Goal: Information Seeking & Learning: Check status

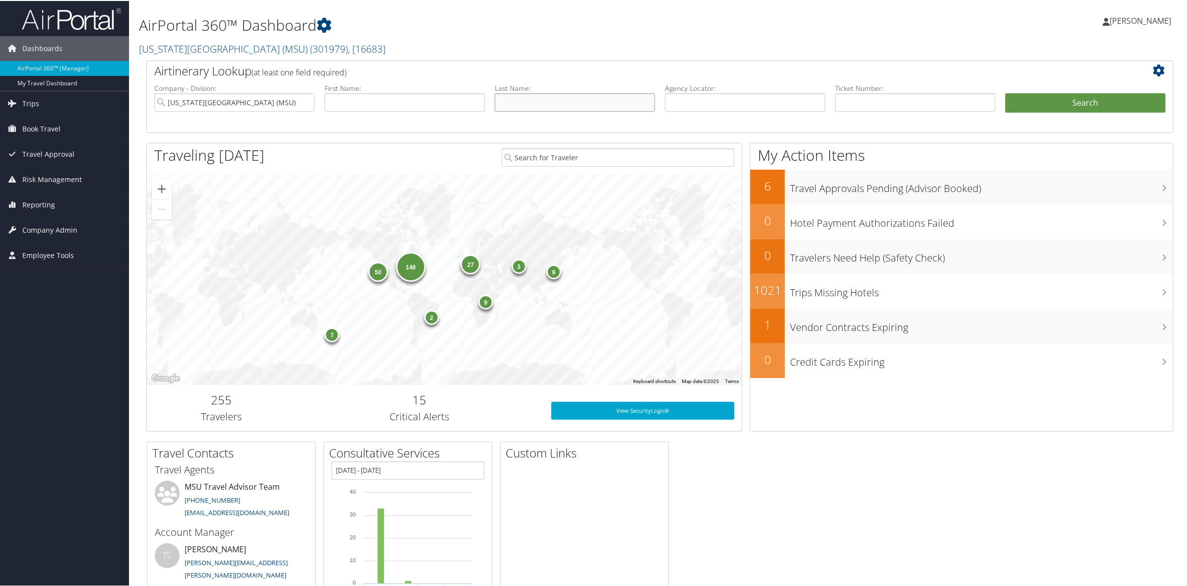
click at [547, 96] on input "text" at bounding box center [575, 101] width 160 height 18
type input "bashaasha"
click at [1005, 92] on button "Search" at bounding box center [1085, 102] width 160 height 20
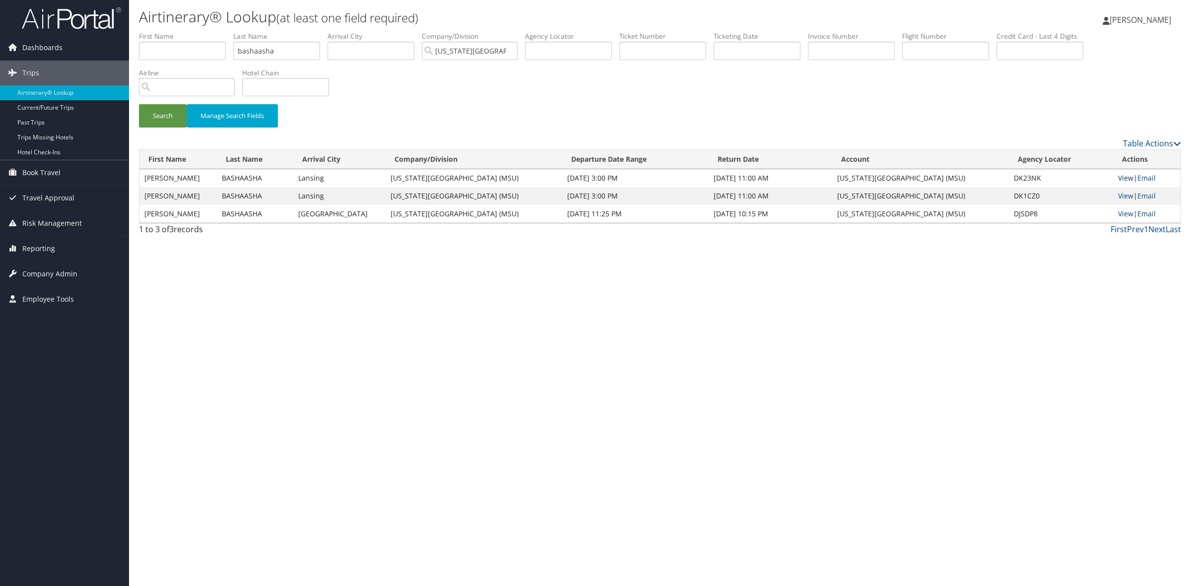
click at [1127, 177] on link "View" at bounding box center [1125, 177] width 15 height 9
click at [1118, 194] on link "View" at bounding box center [1125, 195] width 15 height 9
click at [1122, 211] on link "View" at bounding box center [1125, 213] width 15 height 9
drag, startPoint x: 284, startPoint y: 47, endPoint x: 177, endPoint y: 53, distance: 106.8
click at [177, 31] on ul "First Name Last Name bashaasha Departure City Arrival City Company/Division Mic…" at bounding box center [660, 31] width 1042 height 0
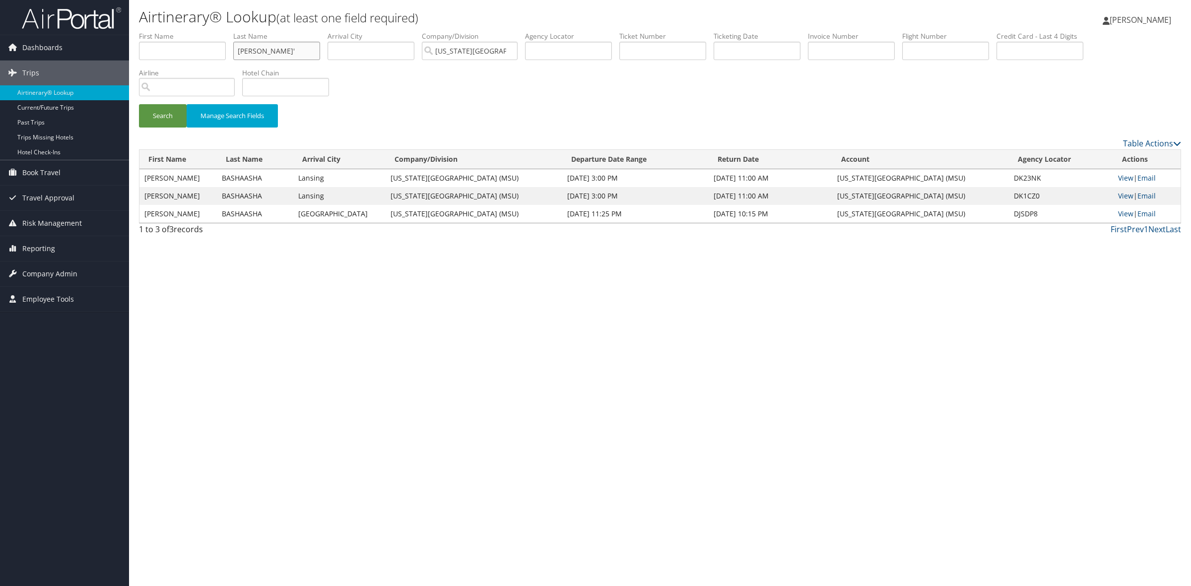
click at [266, 50] on input "cruz'" at bounding box center [276, 51] width 87 height 18
click at [139, 104] on button "Search" at bounding box center [163, 115] width 48 height 23
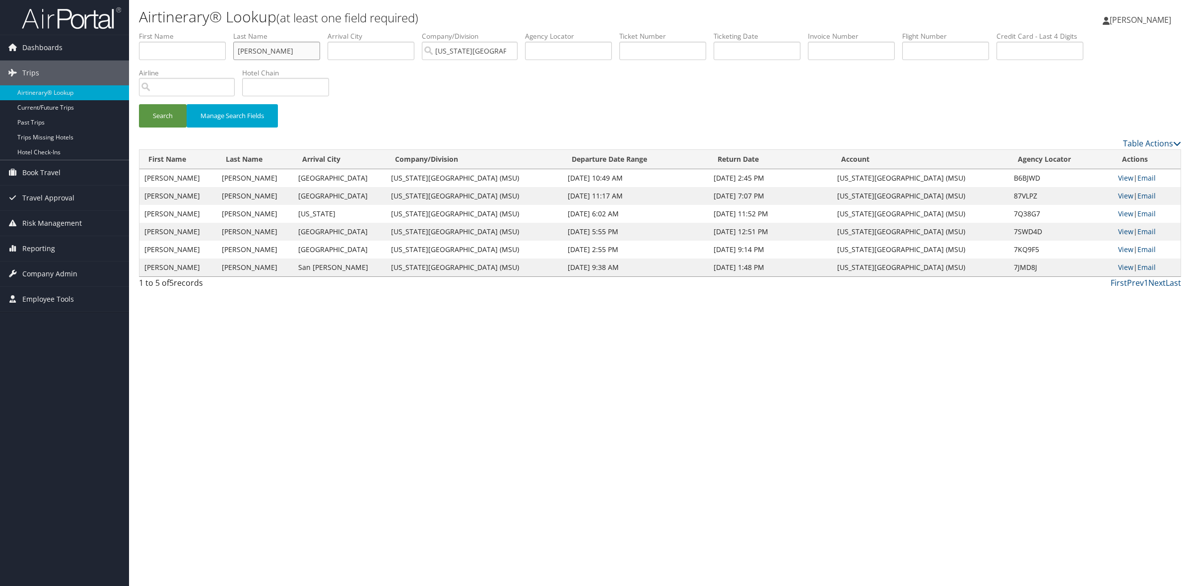
click at [139, 104] on button "Search" at bounding box center [163, 115] width 48 height 23
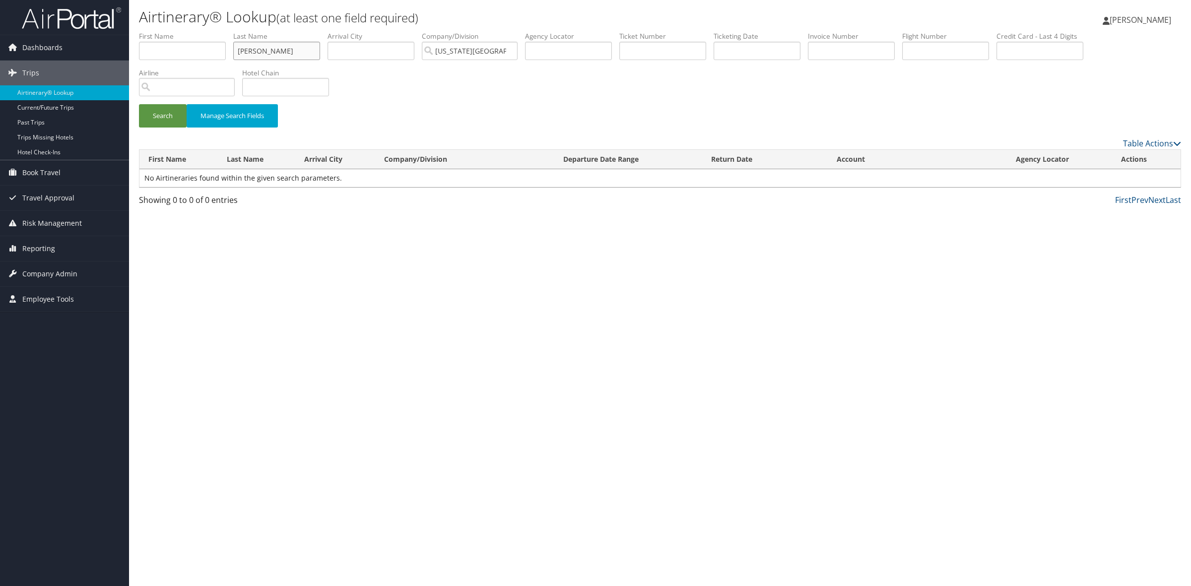
click at [275, 52] on input "cruz hausebeck" at bounding box center [276, 51] width 87 height 18
type input "cruz hausbeck"
click at [139, 104] on button "Search" at bounding box center [163, 115] width 48 height 23
click at [1125, 176] on link "View" at bounding box center [1124, 177] width 15 height 9
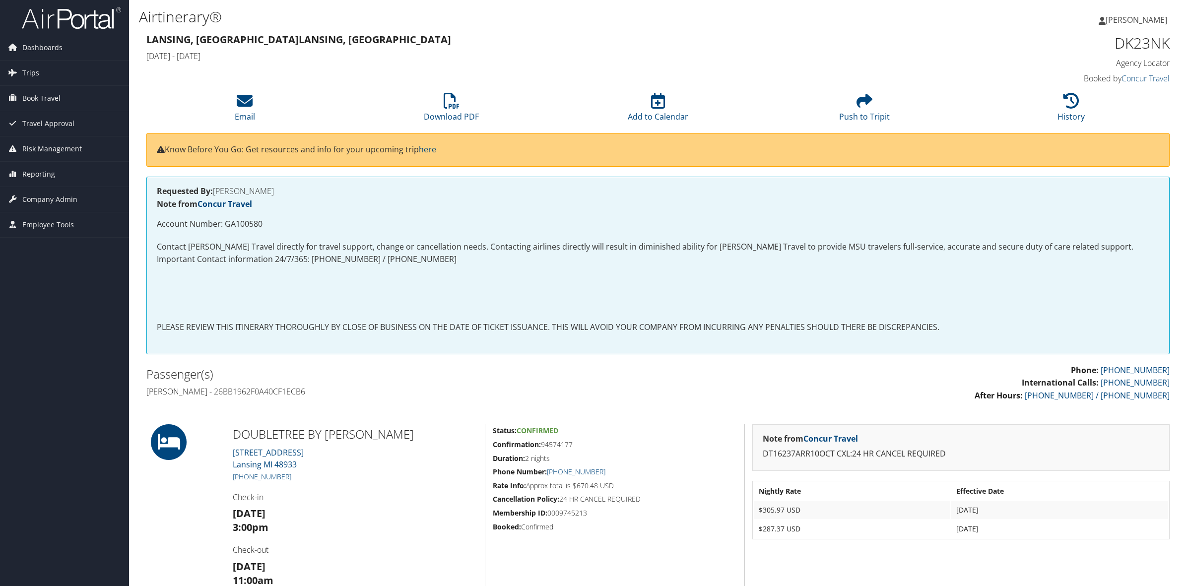
scroll to position [156, 0]
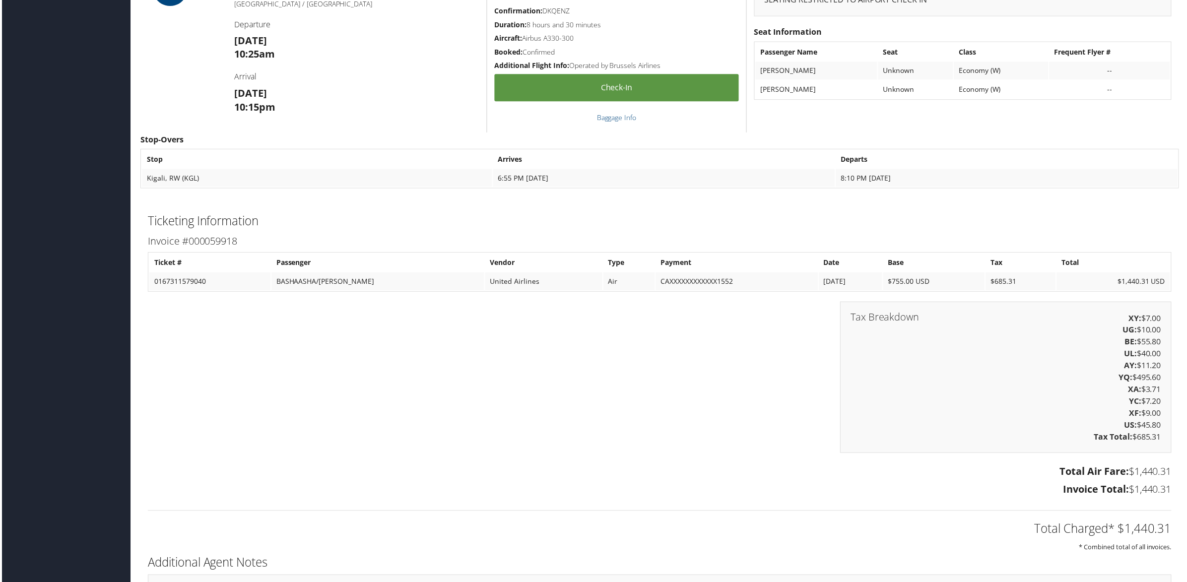
scroll to position [1531, 0]
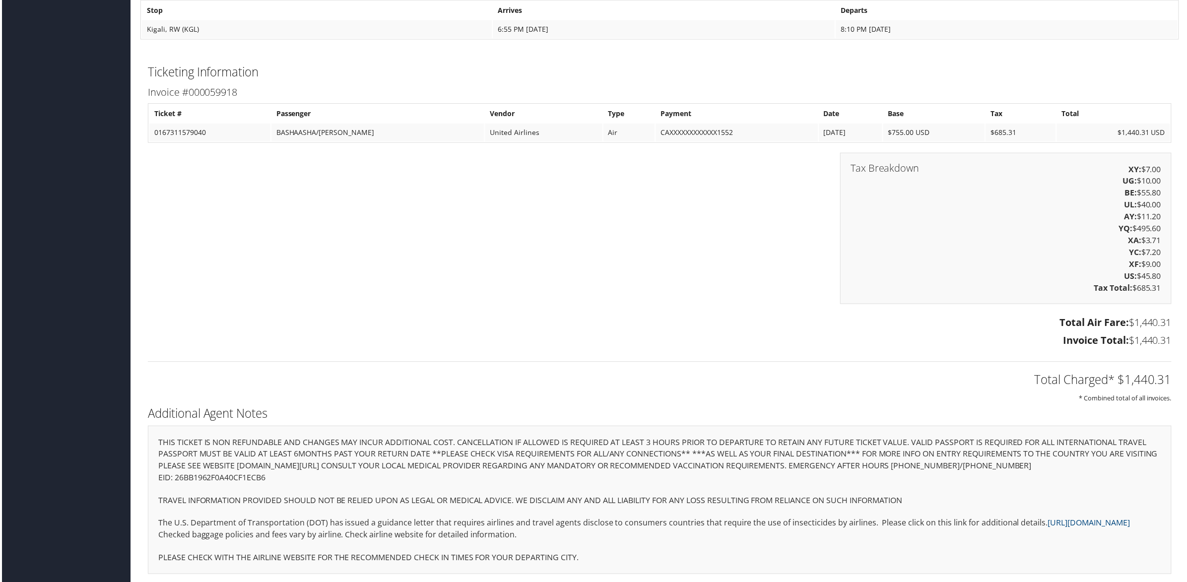
click at [194, 473] on p "EID: 26BB1962F0A40CF1ECB6" at bounding box center [660, 479] width 1006 height 13
click at [196, 473] on p "EID: 26BB1962F0A40CF1ECB6" at bounding box center [660, 479] width 1006 height 13
copy p "26BB1962F0A40CF1ECB6"
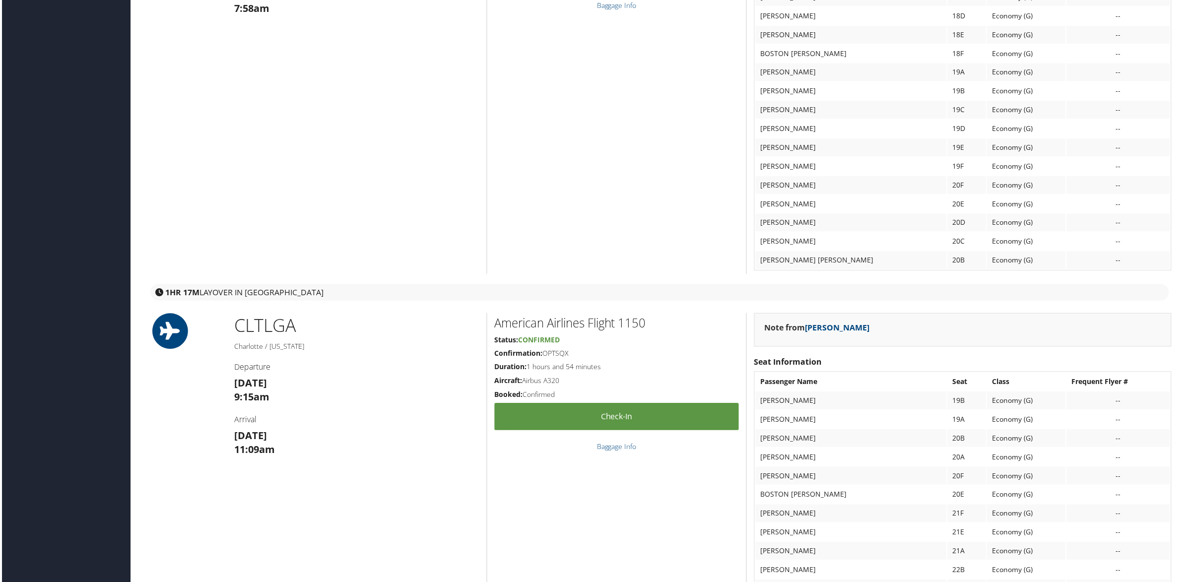
scroll to position [620, 0]
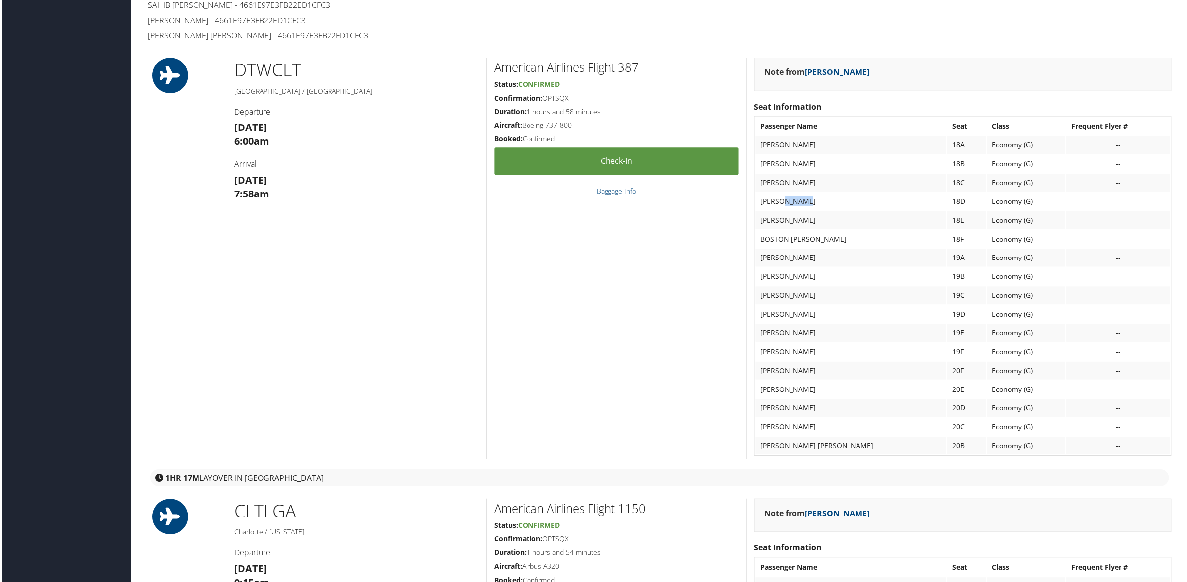
drag, startPoint x: 809, startPoint y: 201, endPoint x: 784, endPoint y: 197, distance: 25.1
click at [784, 197] on td "LORENZO CRUZ HAUSBECK" at bounding box center [852, 202] width 192 height 18
click at [822, 400] on td "SAHIB SEKHON" at bounding box center [852, 409] width 192 height 18
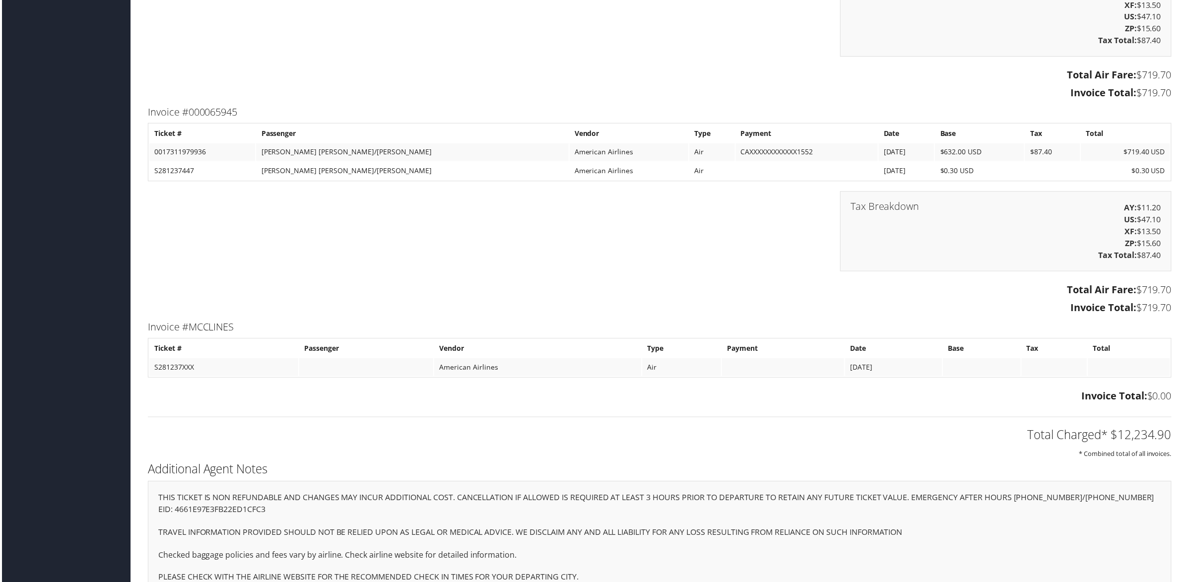
scroll to position [5476, 0]
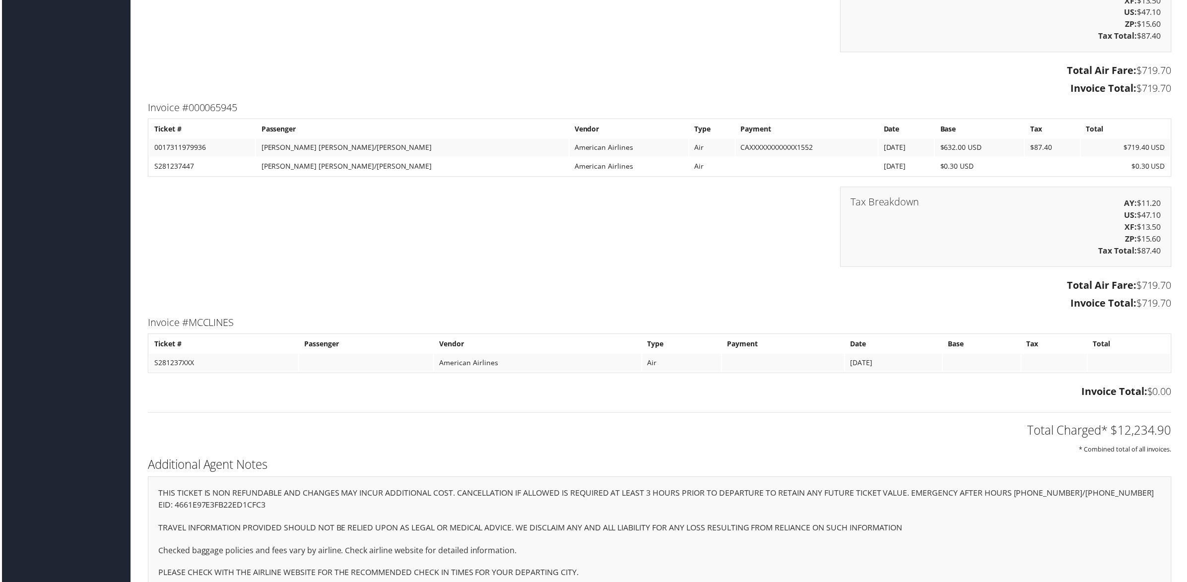
click at [259, 501] on p "EID: 4661E97E3FB22ED1CFC3" at bounding box center [660, 507] width 1006 height 13
copy p "4661E97E3FB22ED1CFC3"
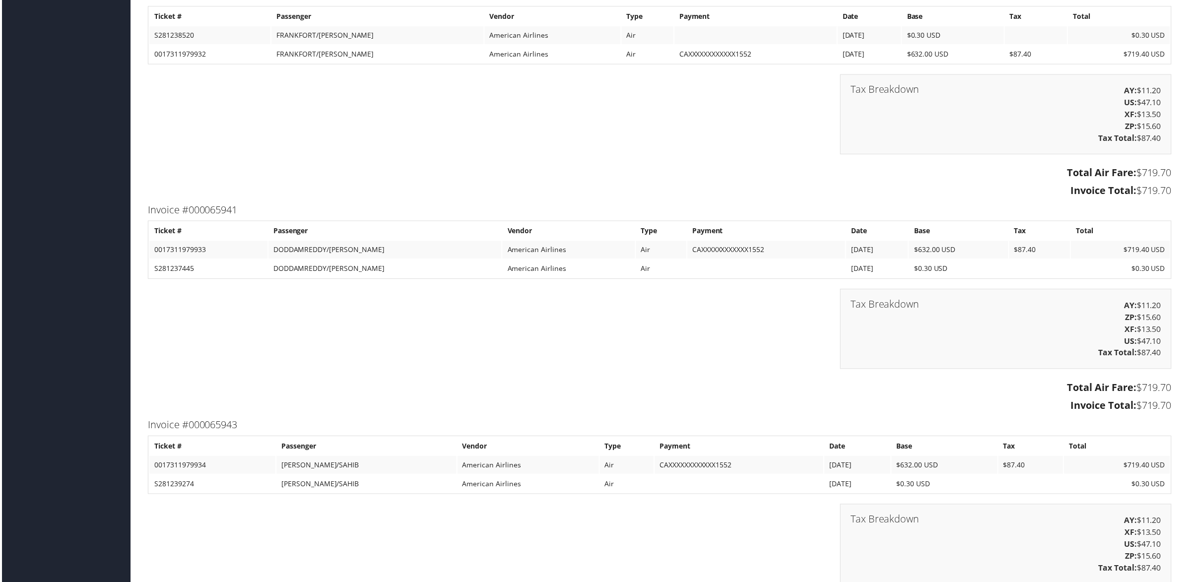
scroll to position [4546, 0]
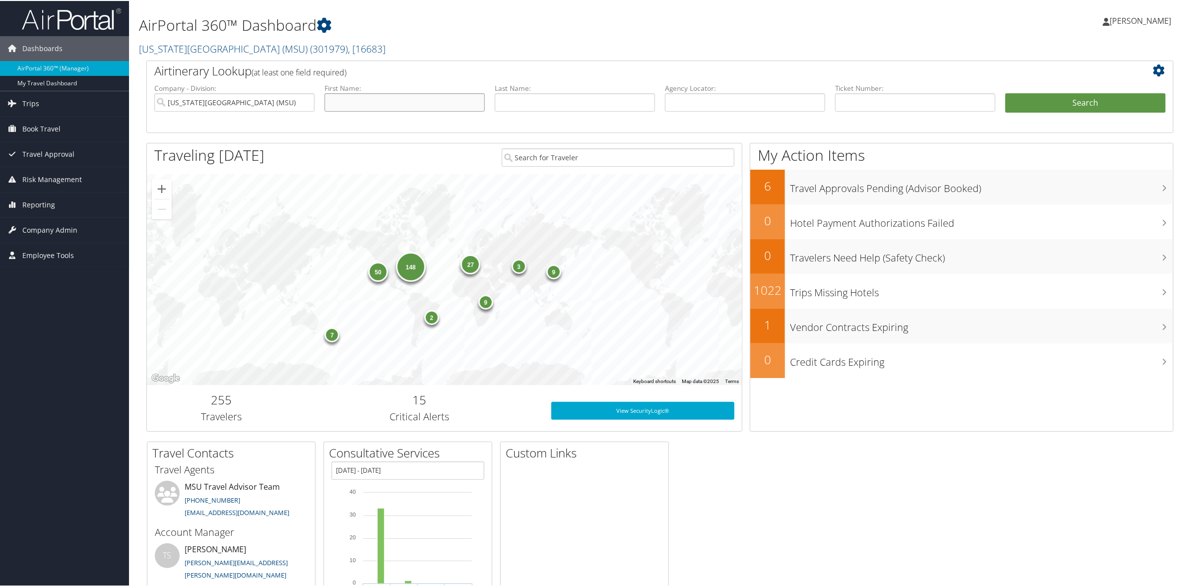
click at [383, 94] on input "text" at bounding box center [405, 101] width 160 height 18
click at [516, 93] on input "text" at bounding box center [575, 101] width 160 height 18
type input "bellini kindai"
click at [1005, 92] on button "Search" at bounding box center [1085, 102] width 160 height 20
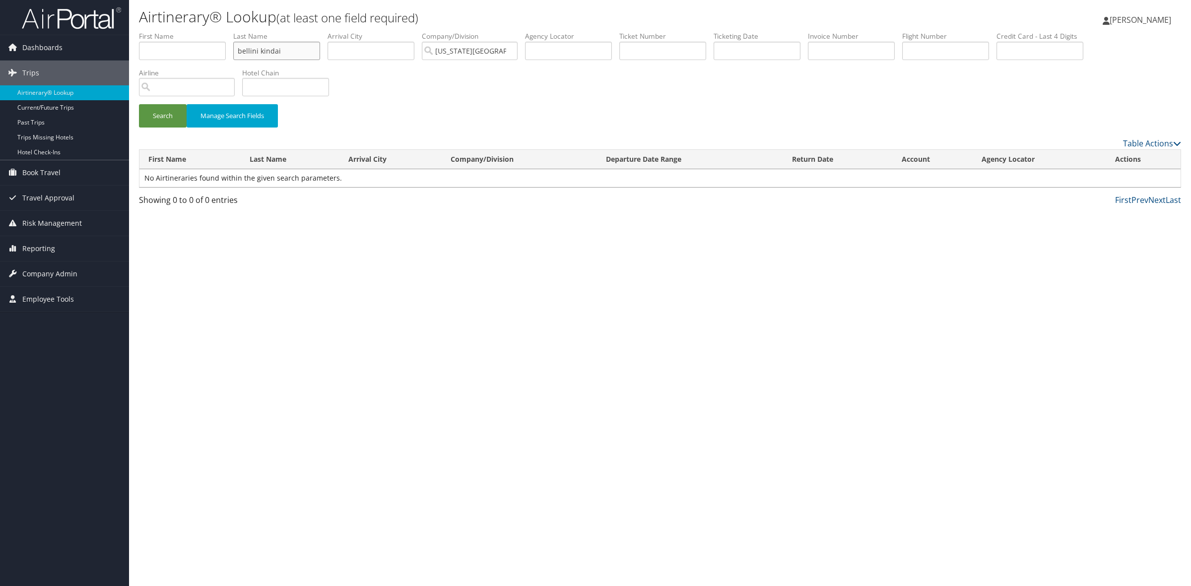
drag, startPoint x: 296, startPoint y: 56, endPoint x: 261, endPoint y: 51, distance: 35.6
click at [261, 51] on input "bellini kindai" at bounding box center [276, 51] width 87 height 18
click at [139, 104] on button "Search" at bounding box center [163, 115] width 48 height 23
drag, startPoint x: 274, startPoint y: 50, endPoint x: 184, endPoint y: 47, distance: 90.8
click at [188, 31] on ul "First Name Last Name [PERSON_NAME] Departure City Arrival City Company/Division…" at bounding box center [660, 31] width 1042 height 0
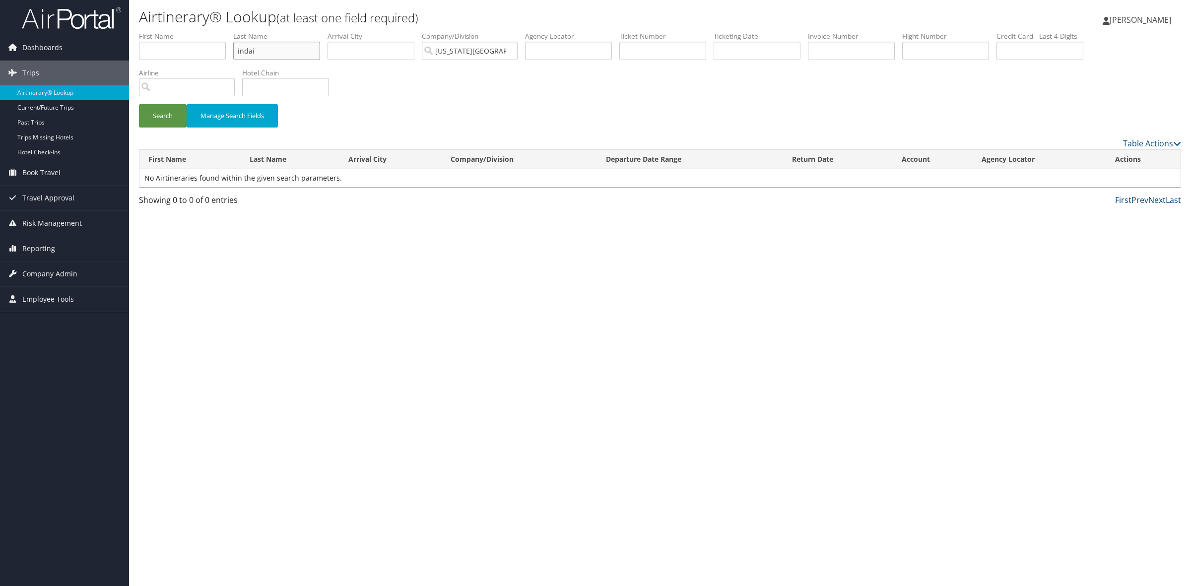
click at [139, 104] on button "Search" at bounding box center [163, 115] width 48 height 23
click at [237, 48] on input "indai" at bounding box center [276, 51] width 87 height 18
type input "kindai"
click at [139, 104] on button "Search" at bounding box center [163, 115] width 48 height 23
drag, startPoint x: 276, startPoint y: 50, endPoint x: 127, endPoint y: 47, distance: 149.9
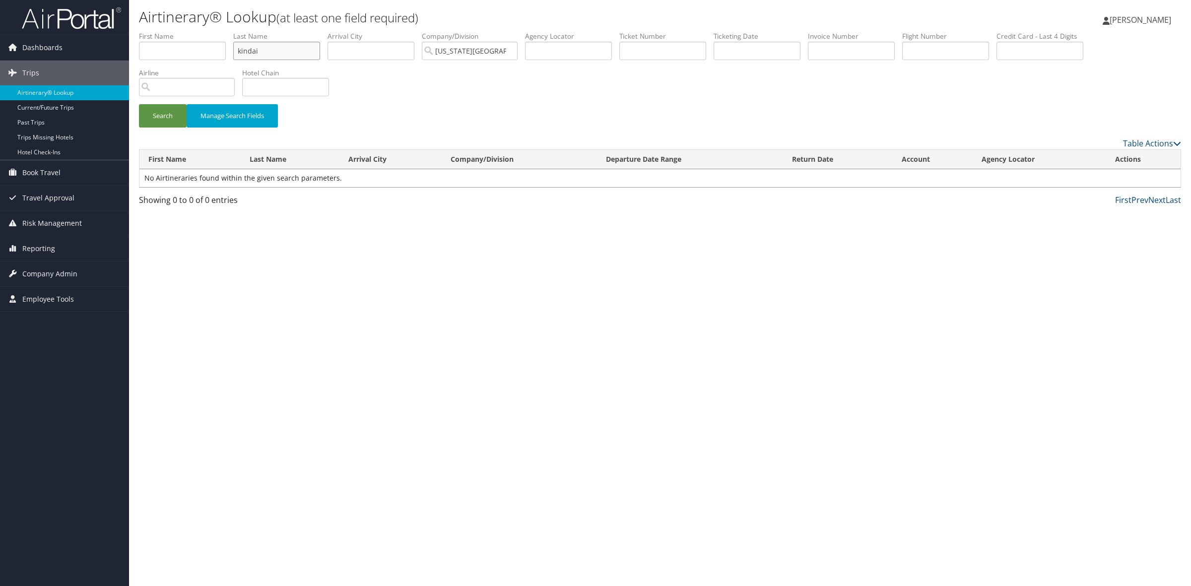
click at [130, 48] on div "Airtinerary® Lookup (at least one field required) [PERSON_NAME] [PERSON_NAME] M…" at bounding box center [660, 293] width 1062 height 586
click at [139, 104] on button "Search" at bounding box center [163, 115] width 48 height 23
drag, startPoint x: 314, startPoint y: 51, endPoint x: 261, endPoint y: 50, distance: 53.1
click at [261, 50] on input "[PERSON_NAME] kindai" at bounding box center [276, 51] width 87 height 18
type input "vitoria"
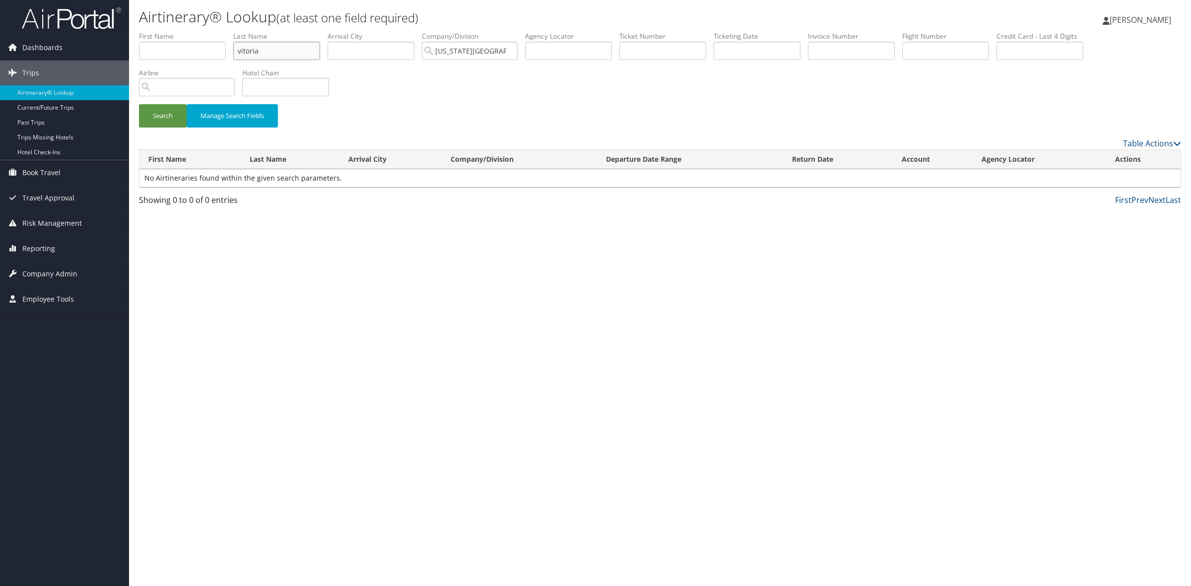
click at [139, 104] on button "Search" at bounding box center [163, 115] width 48 height 23
click at [190, 52] on input "text" at bounding box center [182, 51] width 87 height 18
type input "vitoria"
drag, startPoint x: 303, startPoint y: 49, endPoint x: 145, endPoint y: 38, distance: 158.6
click at [145, 31] on ul "First Name vitoria Last Name vitoria Departure City Arrival City Company/Divisi…" at bounding box center [660, 31] width 1042 height 0
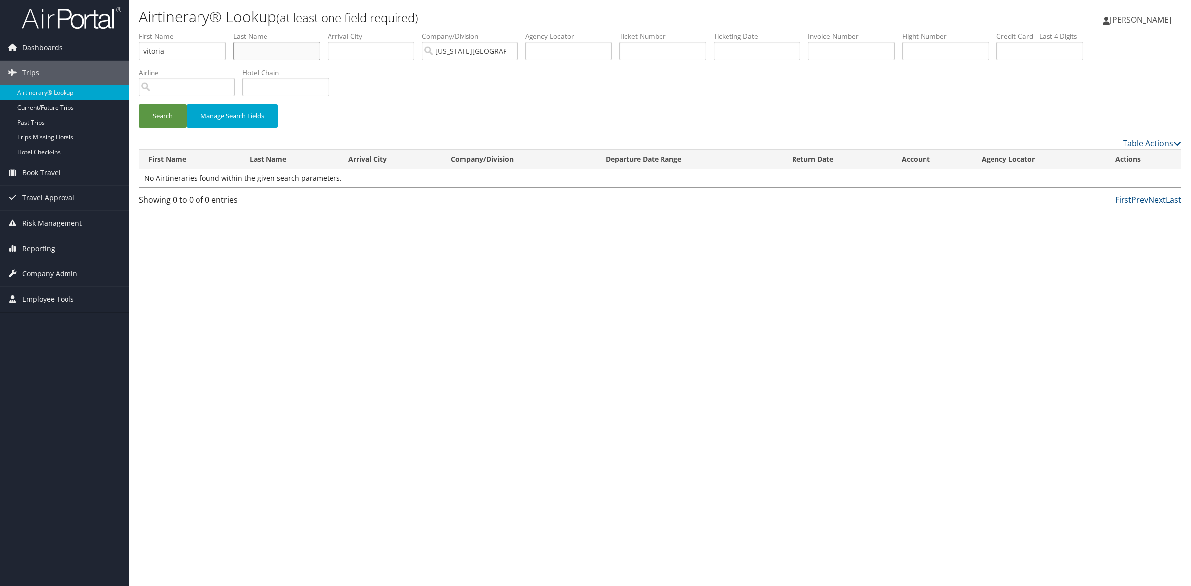
click at [139, 104] on button "Search" at bounding box center [163, 115] width 48 height 23
drag, startPoint x: 170, startPoint y: 55, endPoint x: 84, endPoint y: 48, distance: 85.7
click at [88, 51] on div "Dashboards AirPortal 360™ (Manager) My Travel Dashboard Trips Airtinerary® Look…" at bounding box center [595, 293] width 1191 height 586
click at [260, 45] on input "text" at bounding box center [276, 51] width 87 height 18
click at [139, 104] on button "Search" at bounding box center [163, 115] width 48 height 23
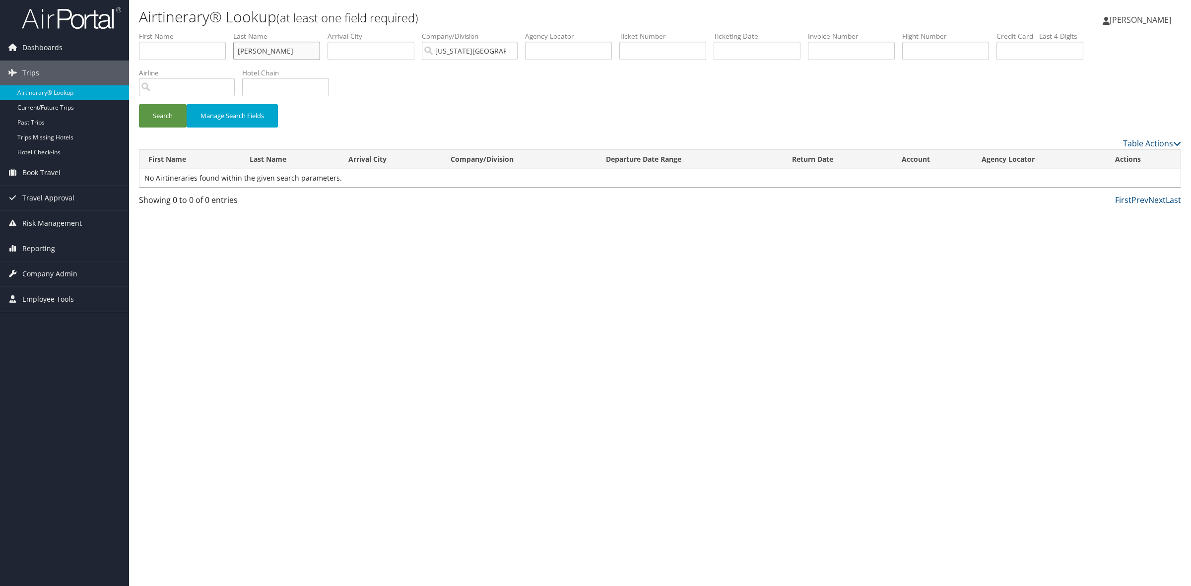
drag, startPoint x: 286, startPoint y: 52, endPoint x: 133, endPoint y: 51, distance: 153.3
click at [139, 52] on form "First Name Last Name [PERSON_NAME] Departure City Arrival City Company/Division…" at bounding box center [660, 84] width 1042 height 106
click at [139, 104] on button "Search" at bounding box center [163, 115] width 48 height 23
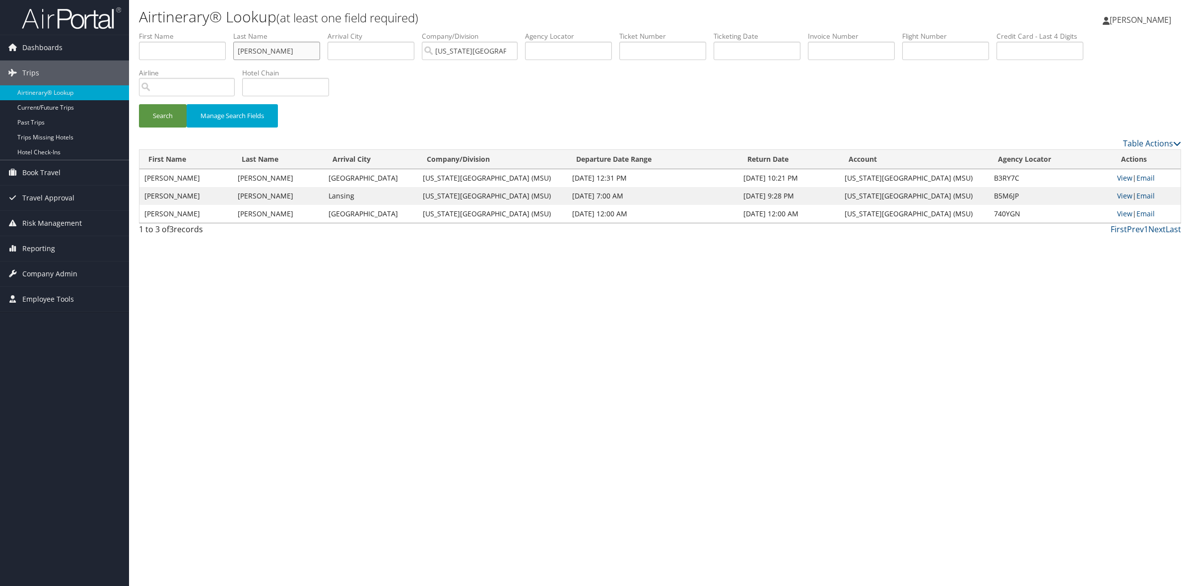
drag, startPoint x: 270, startPoint y: 47, endPoint x: 214, endPoint y: 44, distance: 56.2
click at [224, 31] on ul "First Name Last Name [PERSON_NAME] Departure City Arrival City Company/Division…" at bounding box center [660, 31] width 1042 height 0
type input "november"
click at [139, 104] on button "Search" at bounding box center [163, 115] width 48 height 23
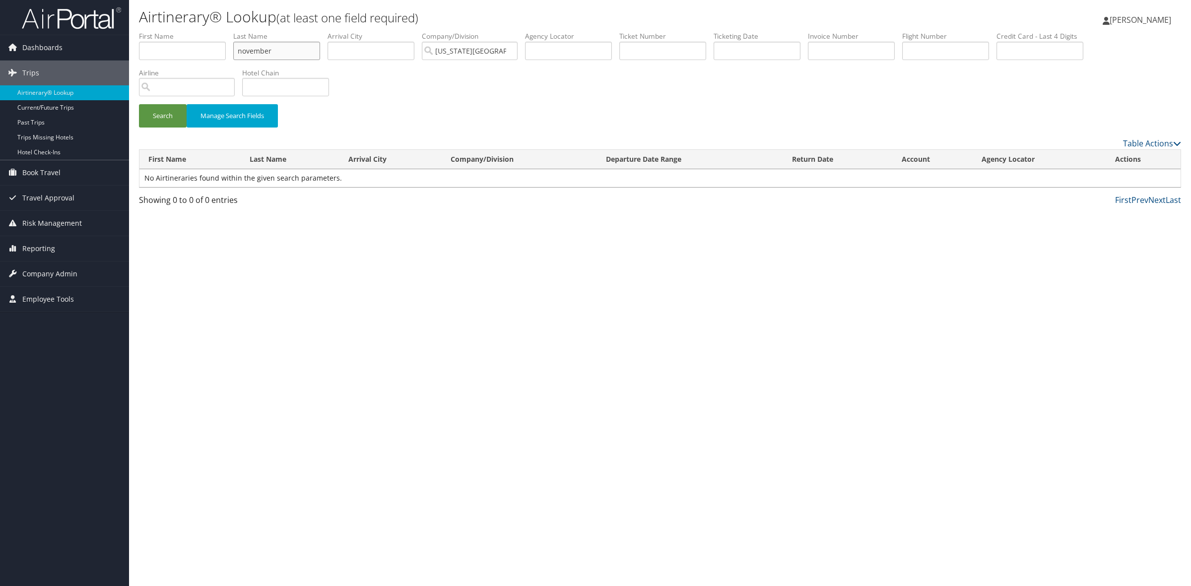
drag, startPoint x: 284, startPoint y: 54, endPoint x: 185, endPoint y: 53, distance: 99.2
click at [187, 31] on ul "First Name Last Name november Departure City Arrival City Company/Division [US_…" at bounding box center [660, 31] width 1042 height 0
click at [169, 48] on input "text" at bounding box center [182, 51] width 87 height 18
type input "davidt"
click at [139, 104] on button "Search" at bounding box center [163, 115] width 48 height 23
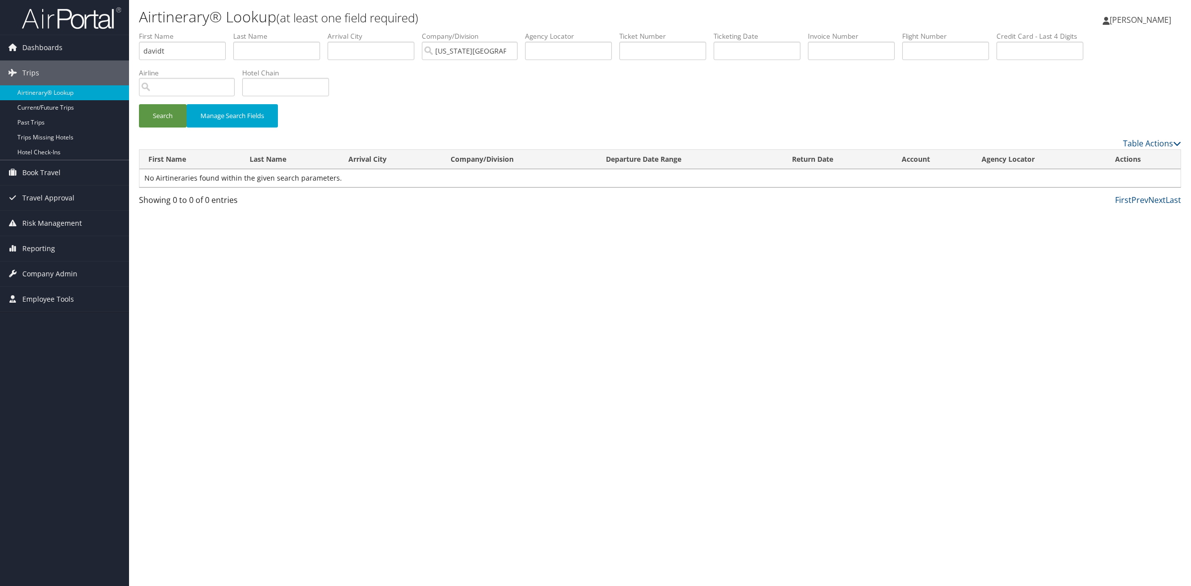
click at [564, 251] on div "Airtinerary® Lookup (at least one field required) [PERSON_NAME] [PERSON_NAME] M…" at bounding box center [660, 293] width 1062 height 586
